Goal: Check status: Check status

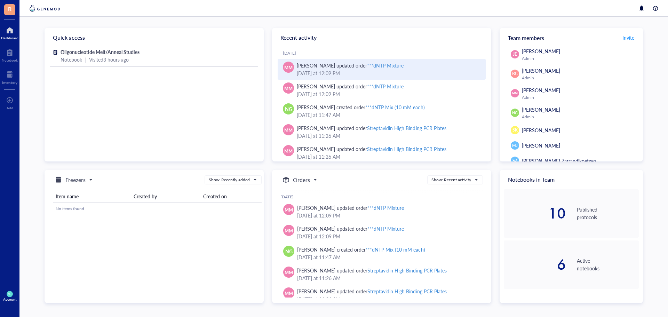
click at [385, 63] on div "***dNTP Mixture" at bounding box center [385, 65] width 37 height 7
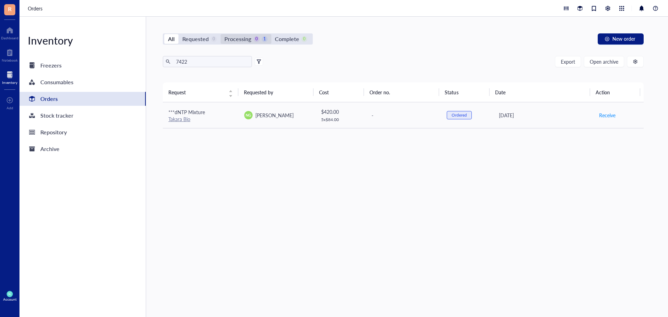
click at [250, 39] on div "Processing" at bounding box center [237, 39] width 27 height 10
click at [221, 34] on input "Processing 0 1" at bounding box center [221, 34] width 0 height 0
